Goal: Check status: Check status

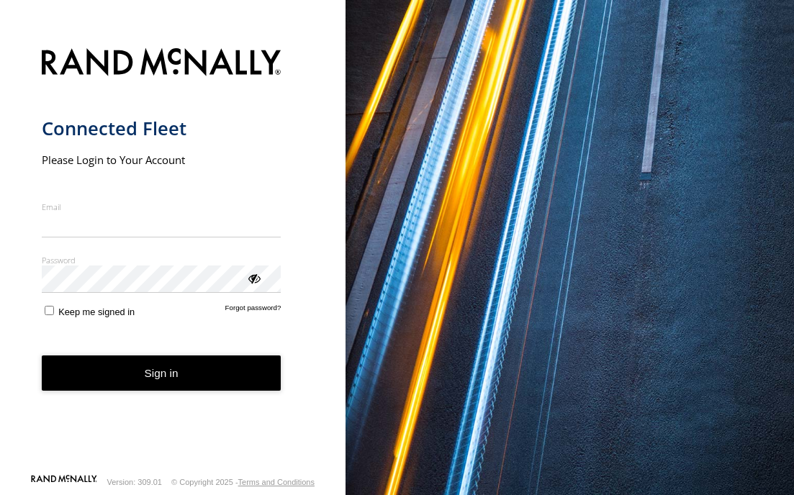
type input "**********"
click at [150, 387] on button "Sign in" at bounding box center [162, 373] width 240 height 35
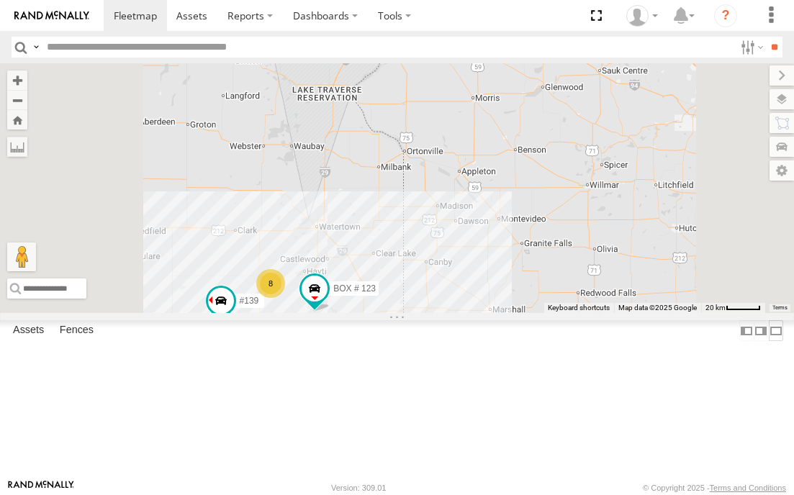
click at [769, 341] on label at bounding box center [776, 330] width 14 height 21
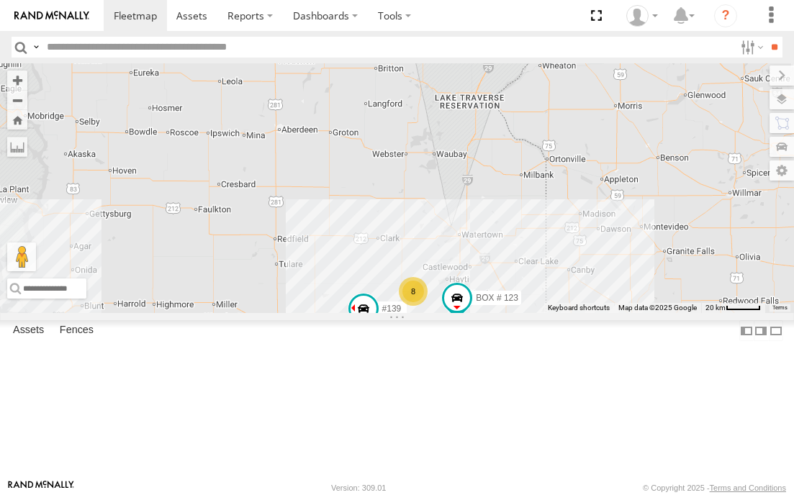
drag, startPoint x: 229, startPoint y: 416, endPoint x: 392, endPoint y: 418, distance: 162.7
click at [391, 313] on div "#139 f- 350 #126 BOX # 123 8" at bounding box center [397, 188] width 794 height 250
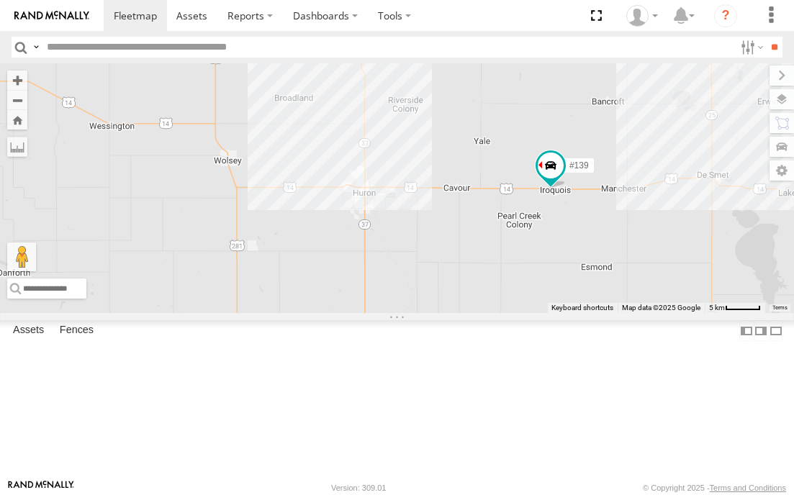
drag, startPoint x: 377, startPoint y: 392, endPoint x: 528, endPoint y: 297, distance: 179.2
click at [518, 299] on div "#139 f- 350 #126 BOX # 123 7 129 - PR53366" at bounding box center [397, 188] width 794 height 250
